Goal: Check status: Check status

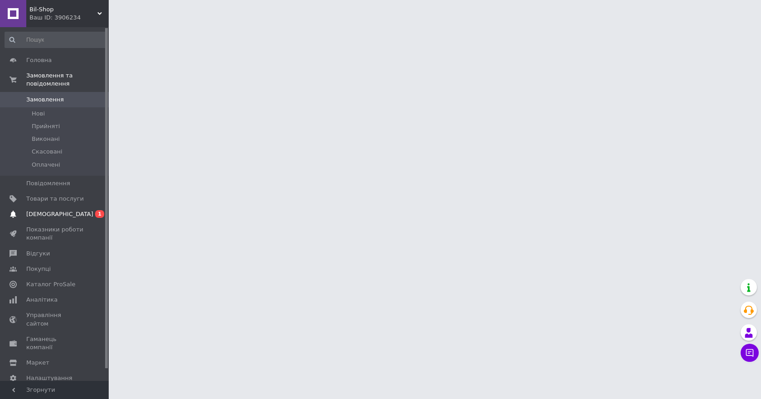
click at [74, 210] on span "[DEMOGRAPHIC_DATA]" at bounding box center [55, 214] width 58 height 8
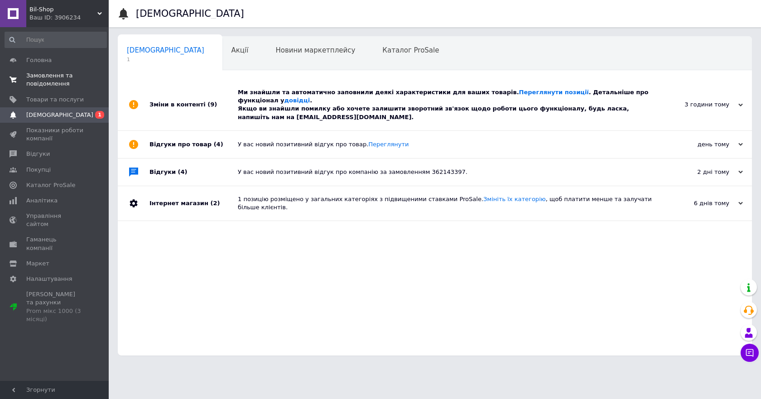
click at [60, 84] on span "Замовлення та повідомлення" at bounding box center [55, 80] width 58 height 16
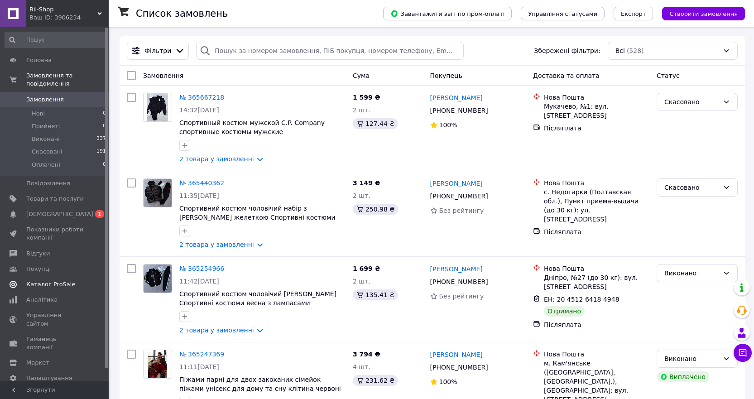
click at [39, 284] on link "Каталог ProSale" at bounding box center [55, 284] width 111 height 15
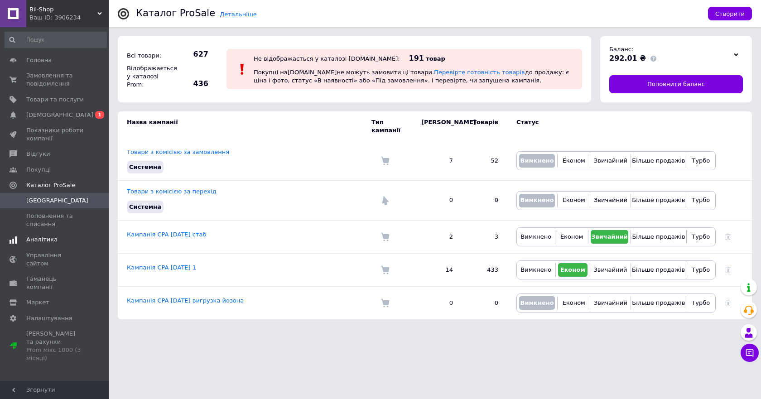
click at [43, 244] on span "Аналітика" at bounding box center [41, 240] width 31 height 8
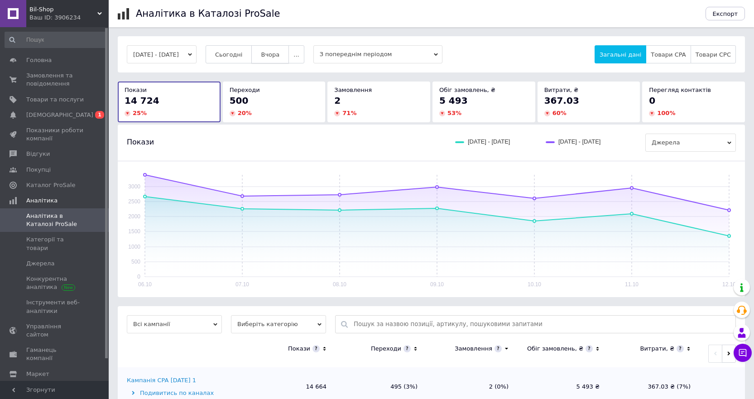
click at [279, 53] on span "Вчора" at bounding box center [270, 54] width 19 height 7
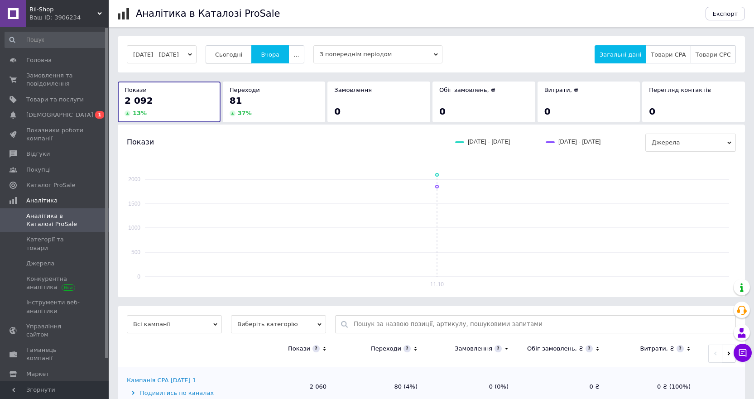
click at [243, 58] on span "Сьогодні" at bounding box center [229, 54] width 28 height 7
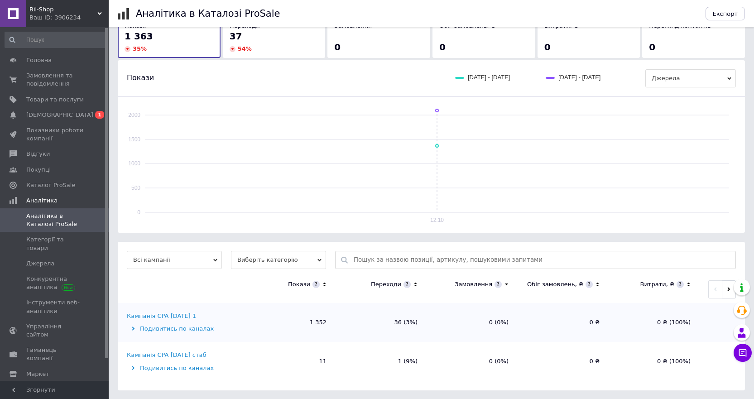
scroll to position [65, 0]
click at [166, 355] on div "Кампанія CPA [DATE] стаб" at bounding box center [166, 355] width 79 height 8
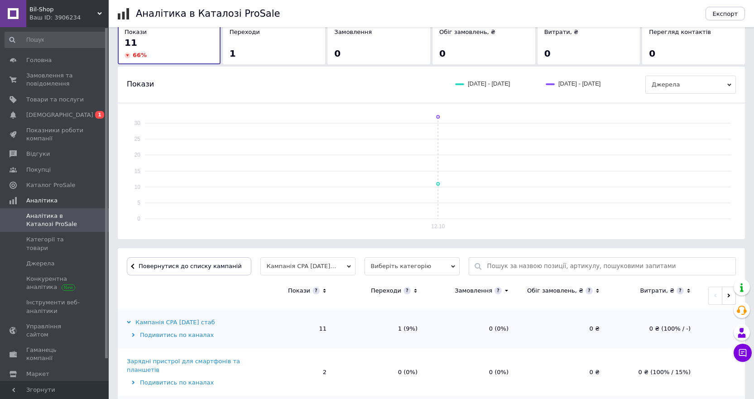
scroll to position [112, 0]
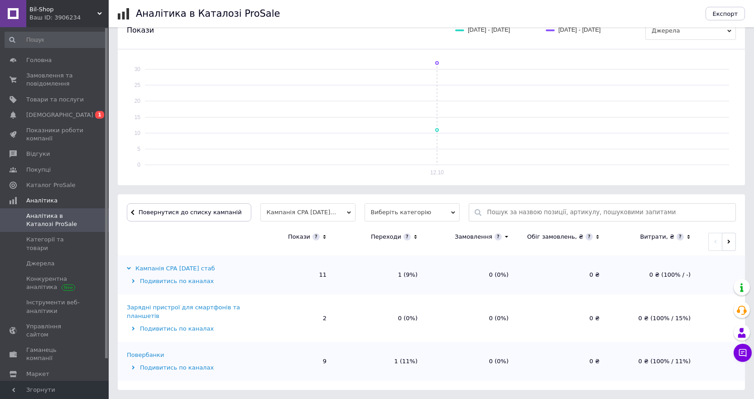
click at [159, 354] on div "Повербанки" at bounding box center [145, 355] width 37 height 8
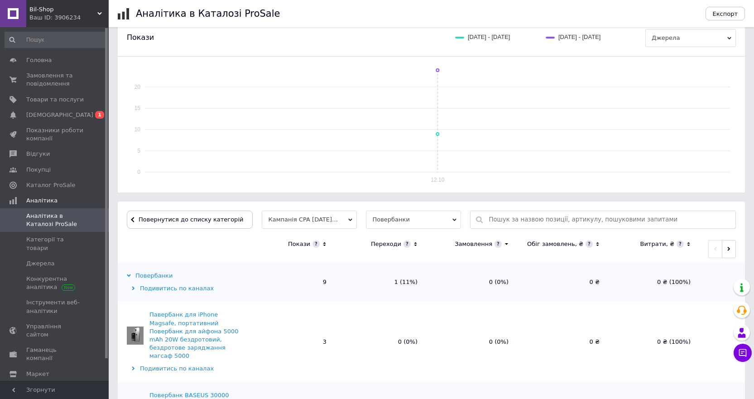
scroll to position [161, 0]
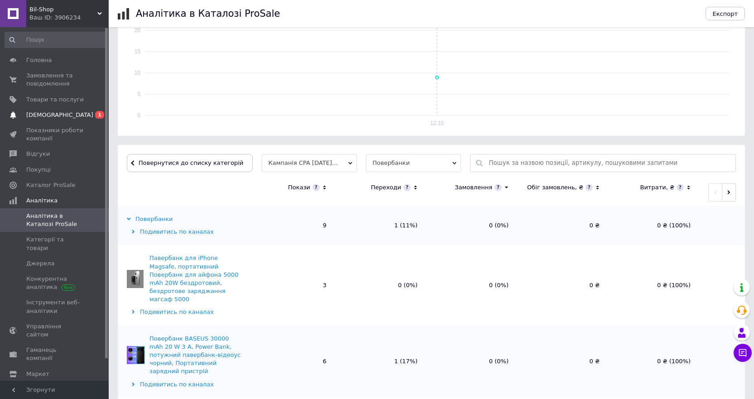
click at [52, 121] on link "Сповіщення 0 1" at bounding box center [55, 114] width 111 height 15
